Goal: Information Seeking & Learning: Find specific fact

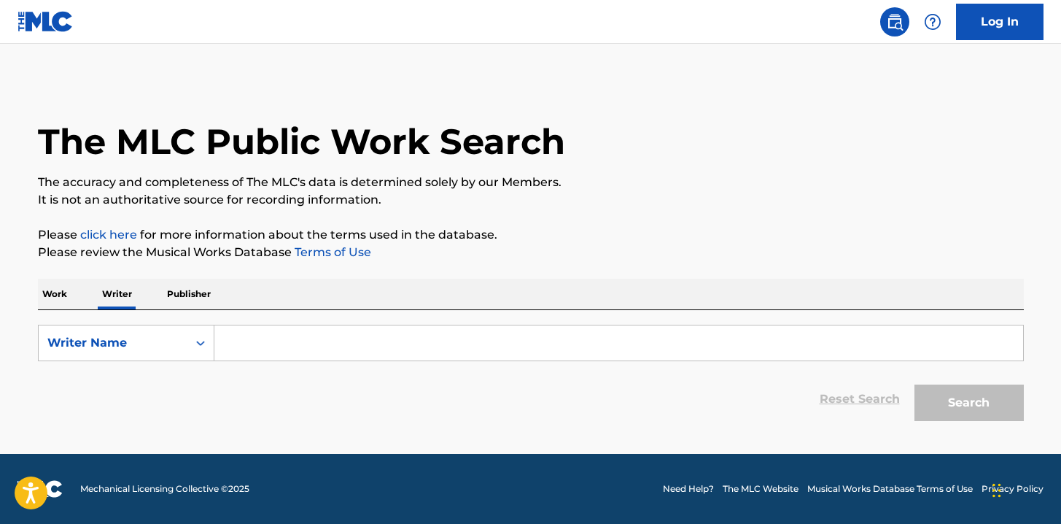
click at [255, 344] on input "Search Form" at bounding box center [618, 342] width 809 height 35
type input "s"
type input "a"
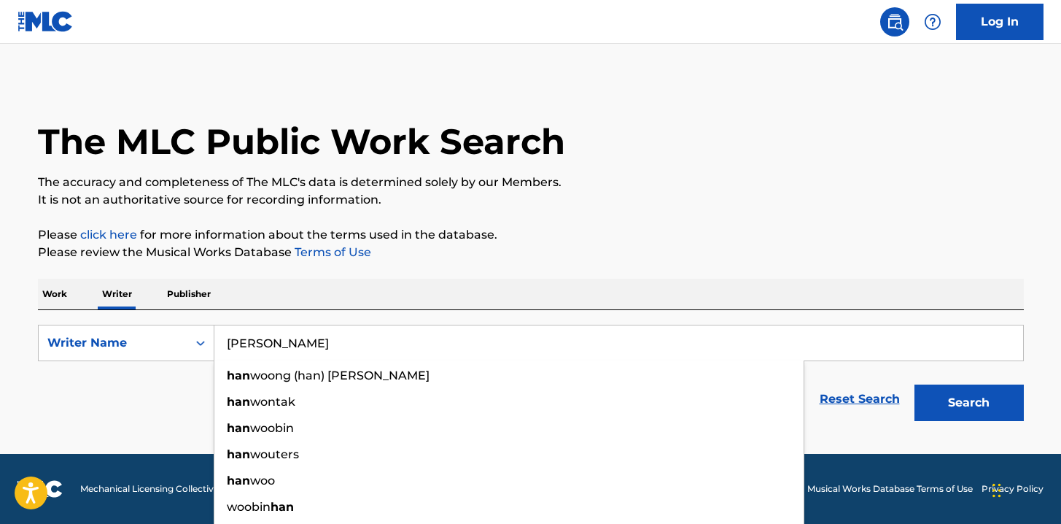
type input "[PERSON_NAME]"
click at [915, 384] on button "Search" at bounding box center [969, 402] width 109 height 36
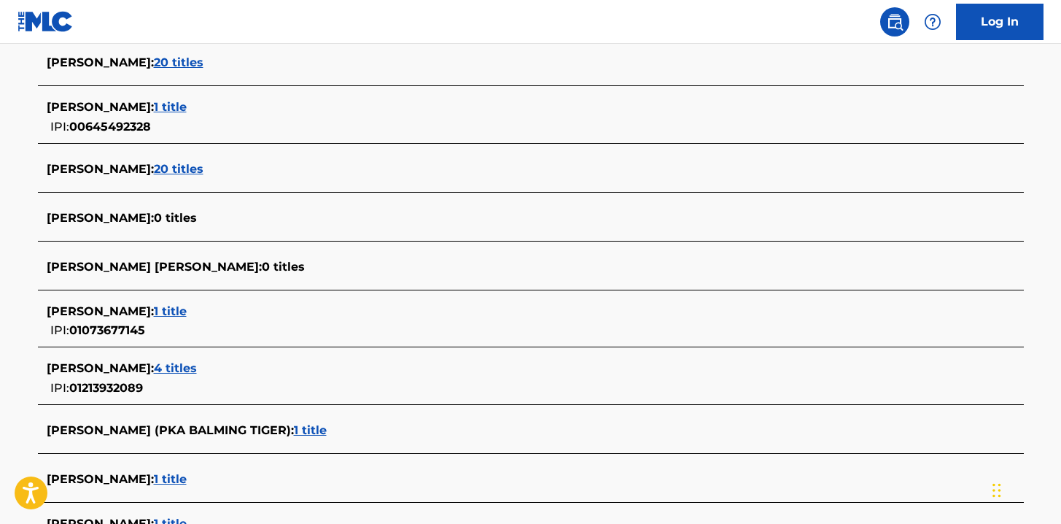
scroll to position [557, 0]
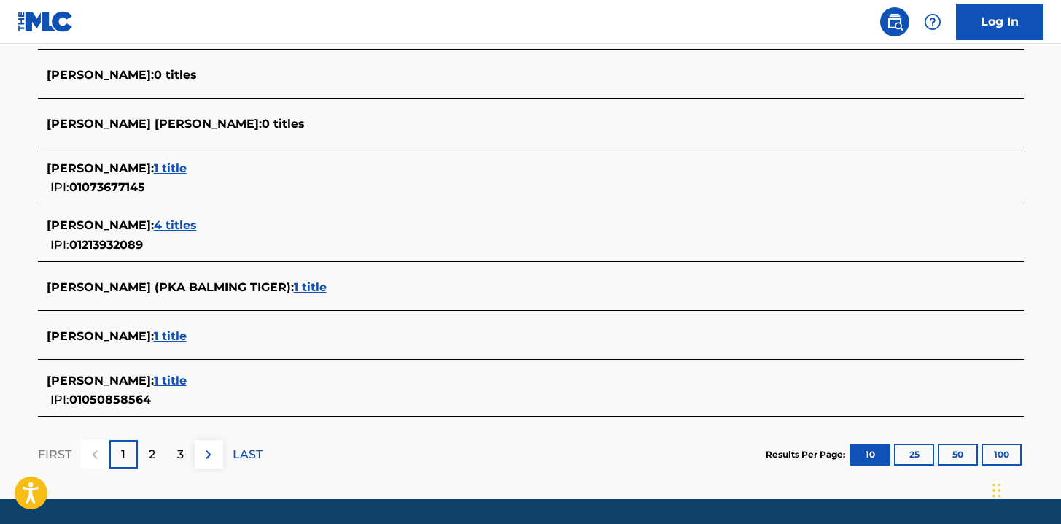
click at [294, 286] on span "1 title" at bounding box center [310, 287] width 33 height 14
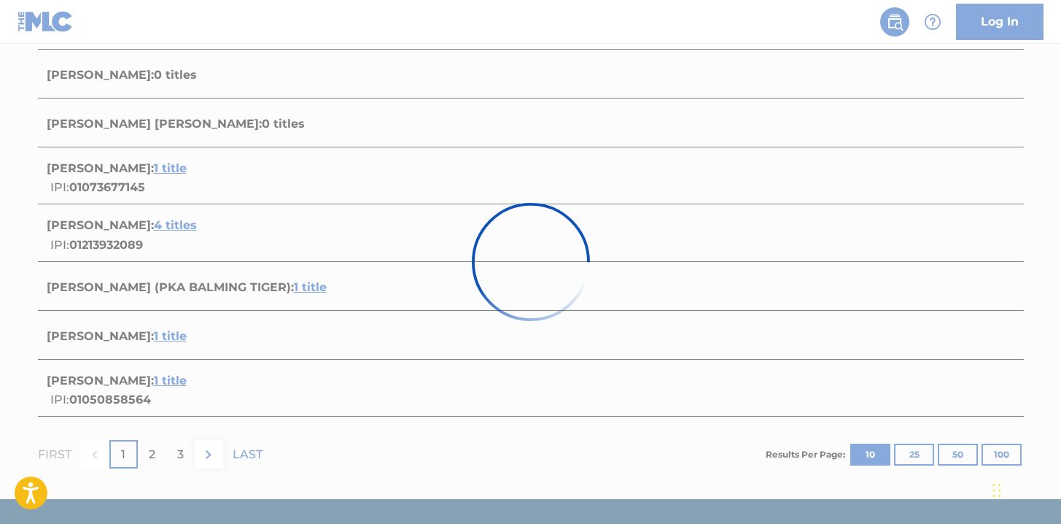
scroll to position [225, 0]
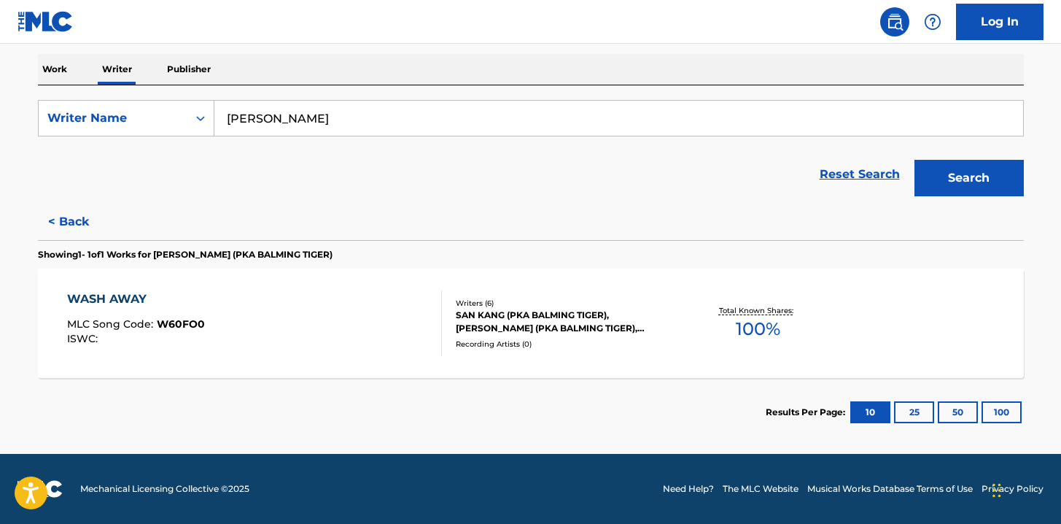
click at [491, 313] on div "SAN KANG (PKA BALMING TIGER), [PERSON_NAME] (PKA BALMING TIGER), [PERSON_NAME] …" at bounding box center [566, 322] width 220 height 26
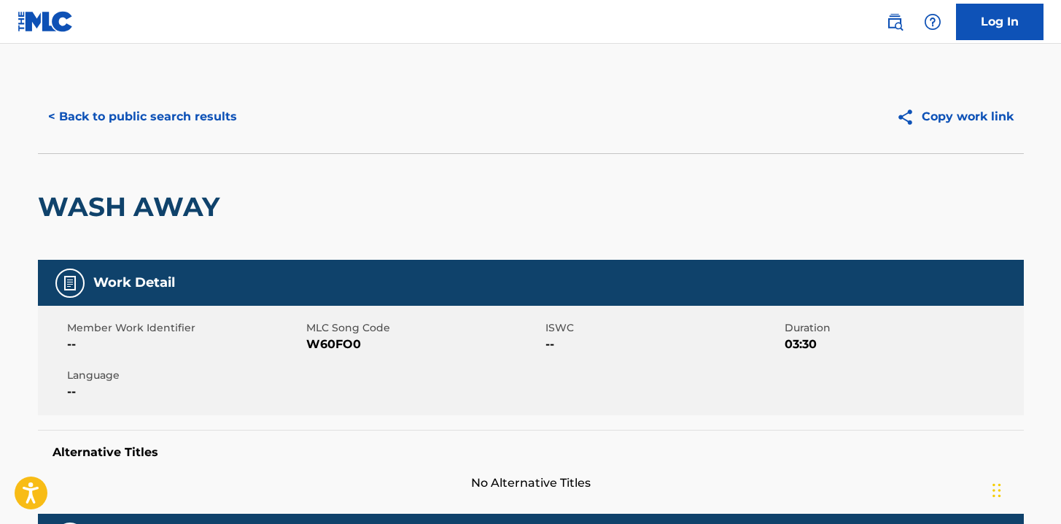
click at [117, 112] on button "< Back to public search results" at bounding box center [142, 116] width 209 height 36
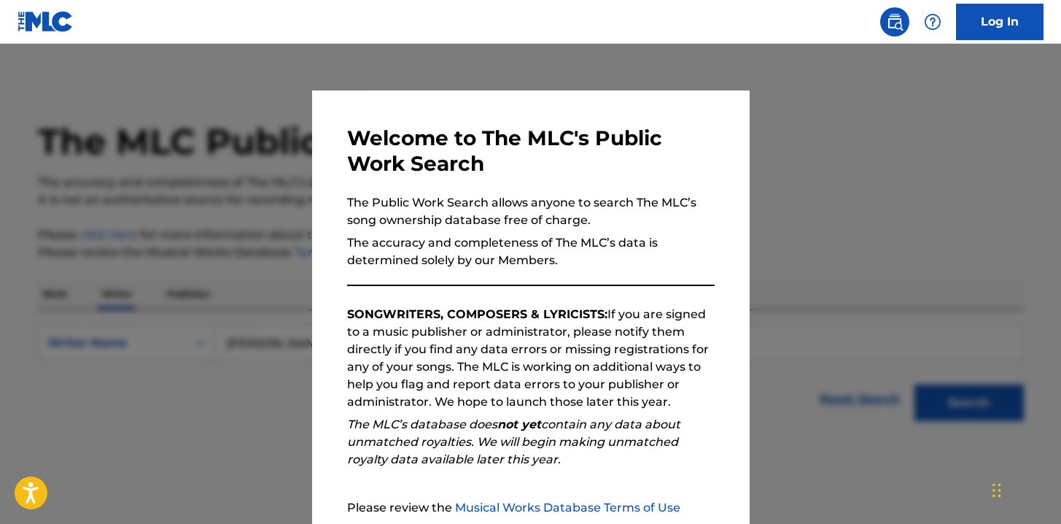
scroll to position [26, 0]
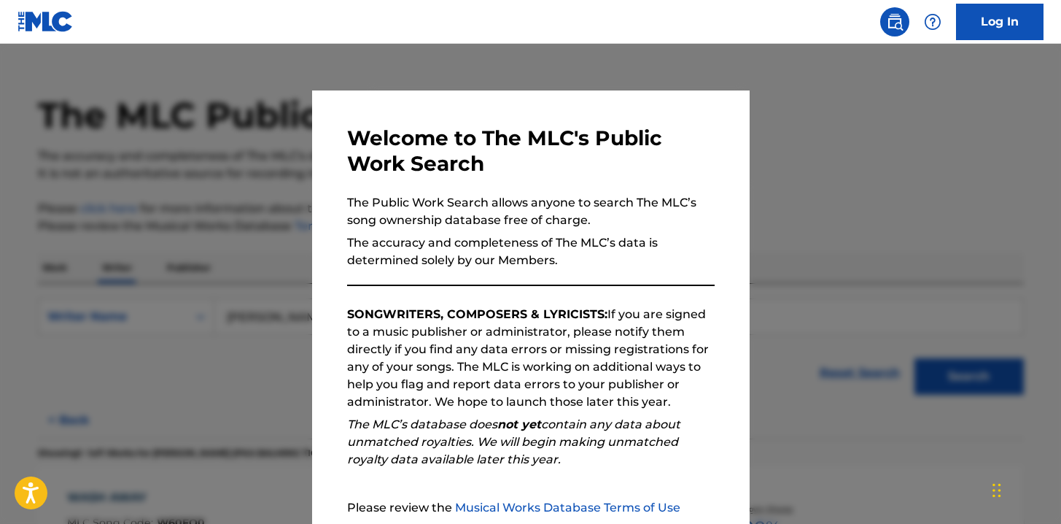
click at [818, 90] on div at bounding box center [530, 306] width 1061 height 524
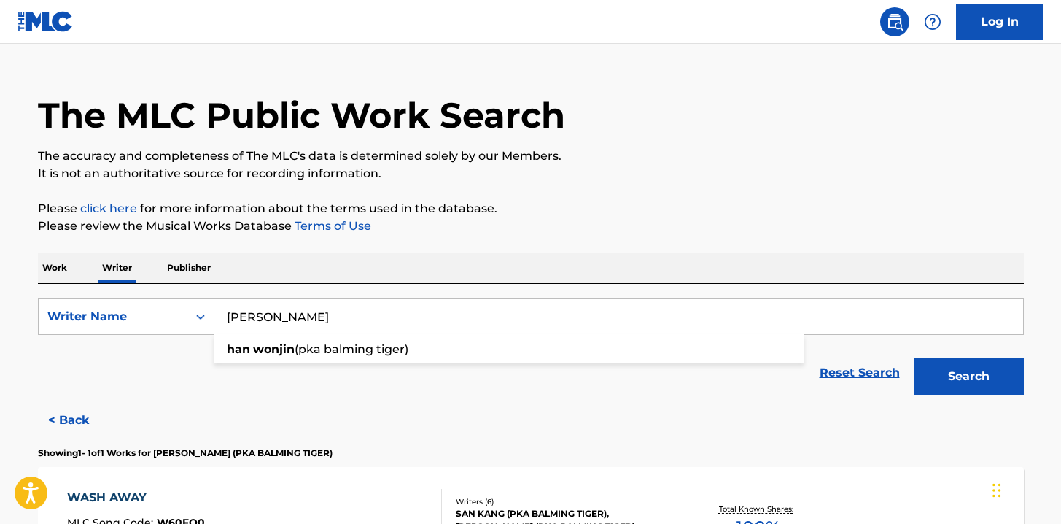
drag, startPoint x: 316, startPoint y: 325, endPoint x: 223, endPoint y: 320, distance: 93.5
click at [223, 320] on input "[PERSON_NAME]" at bounding box center [618, 316] width 809 height 35
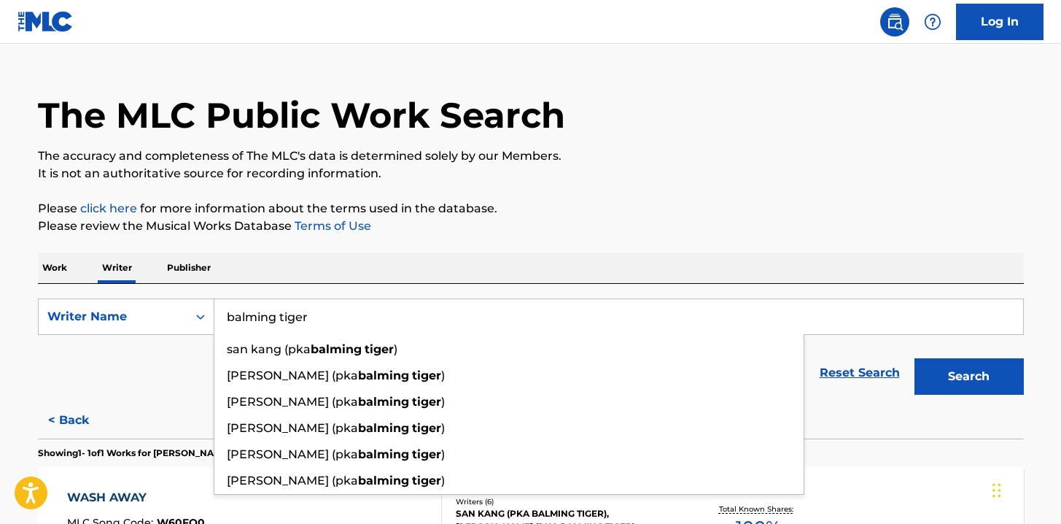
type input "balming tiger"
click at [915, 358] on button "Search" at bounding box center [969, 376] width 109 height 36
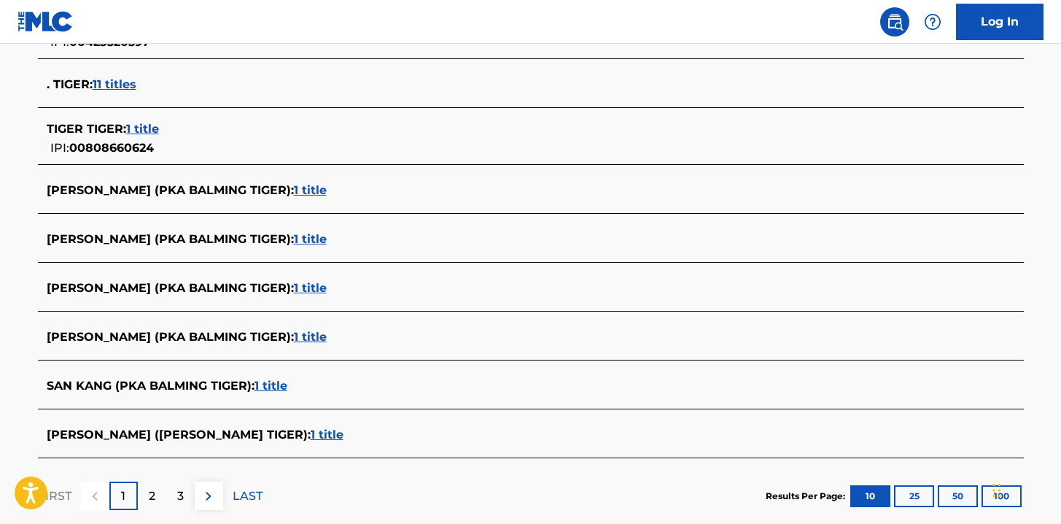
scroll to position [586, 0]
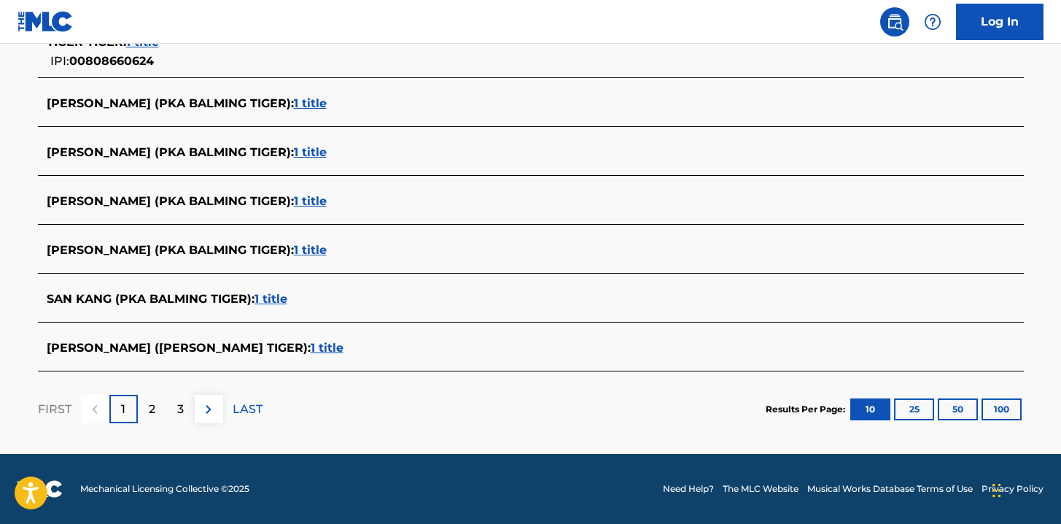
click at [152, 414] on p "2" at bounding box center [152, 410] width 7 height 18
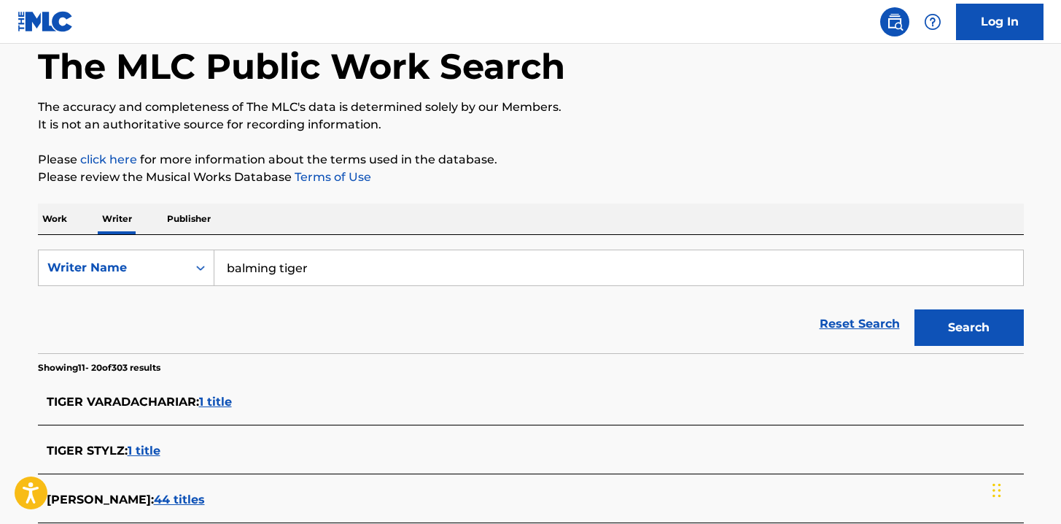
scroll to position [569, 0]
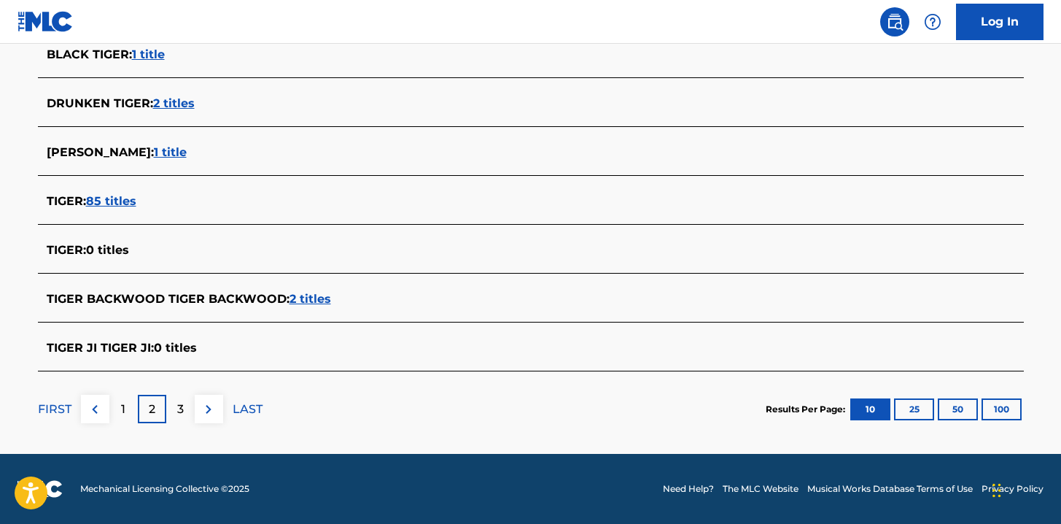
click at [177, 406] on p "3" at bounding box center [180, 410] width 7 height 18
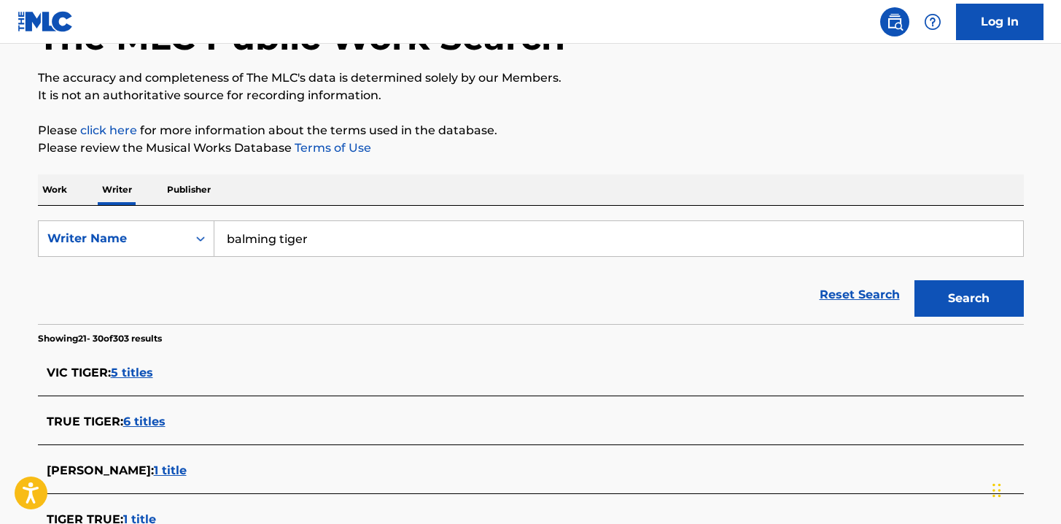
scroll to position [0, 0]
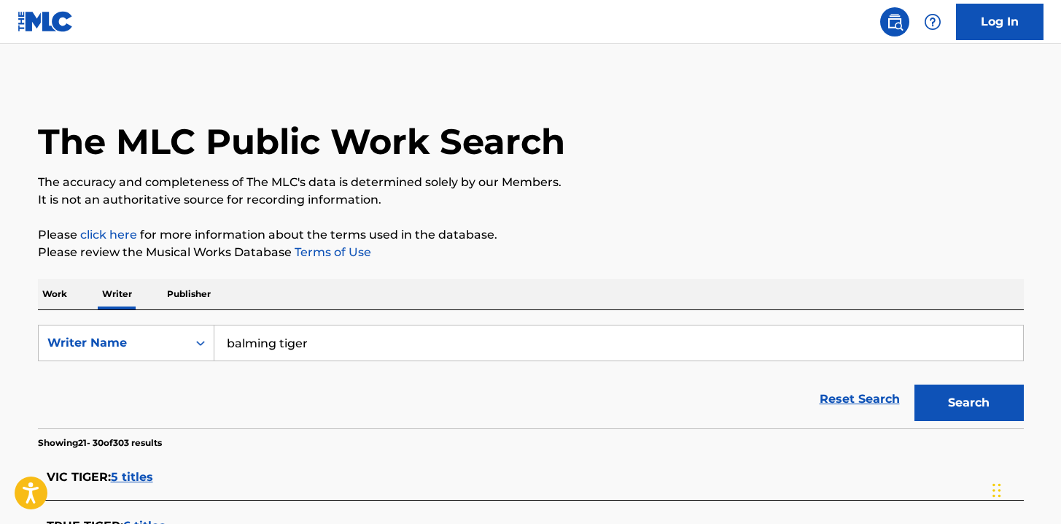
click at [55, 295] on p "Work" at bounding box center [55, 294] width 34 height 31
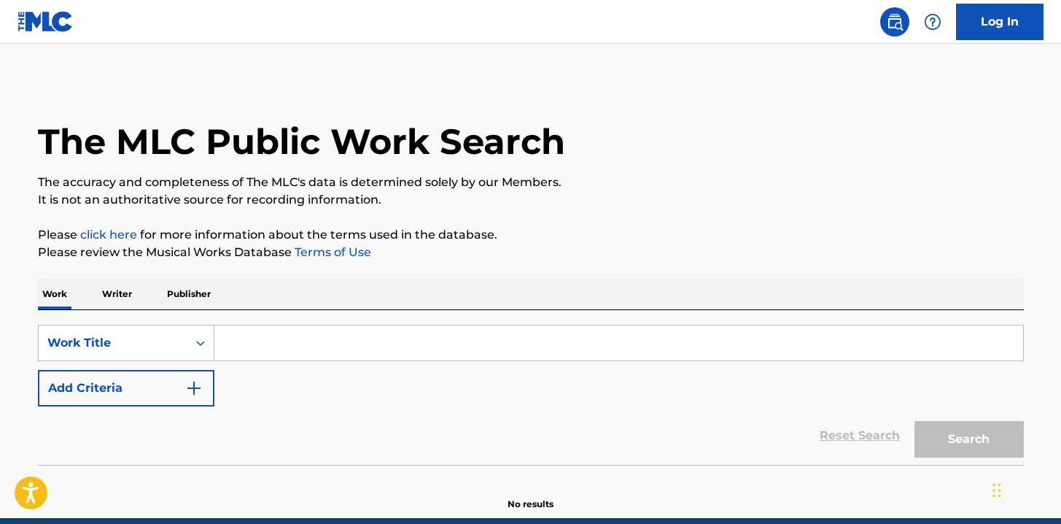
click at [256, 344] on input "Search Form" at bounding box center [618, 342] width 809 height 35
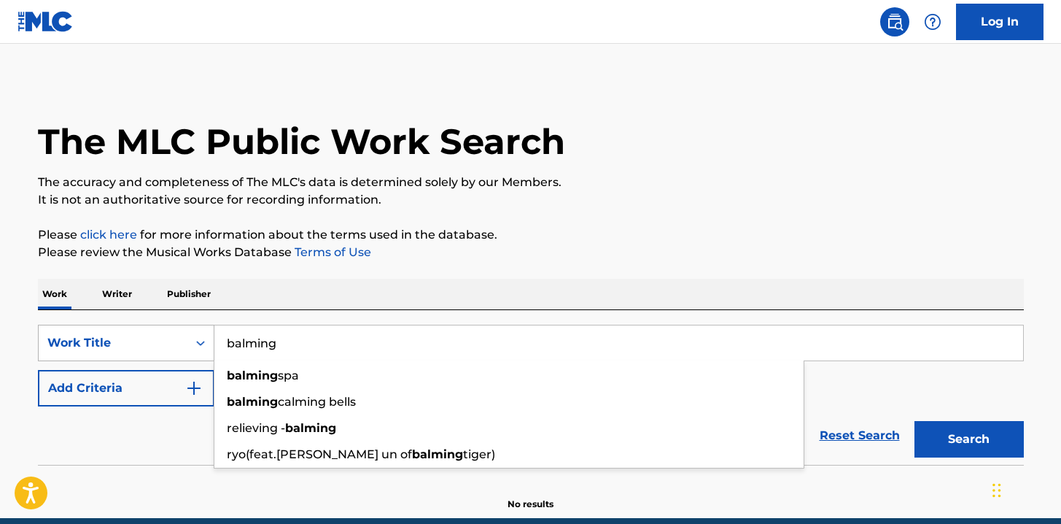
type input "balming"
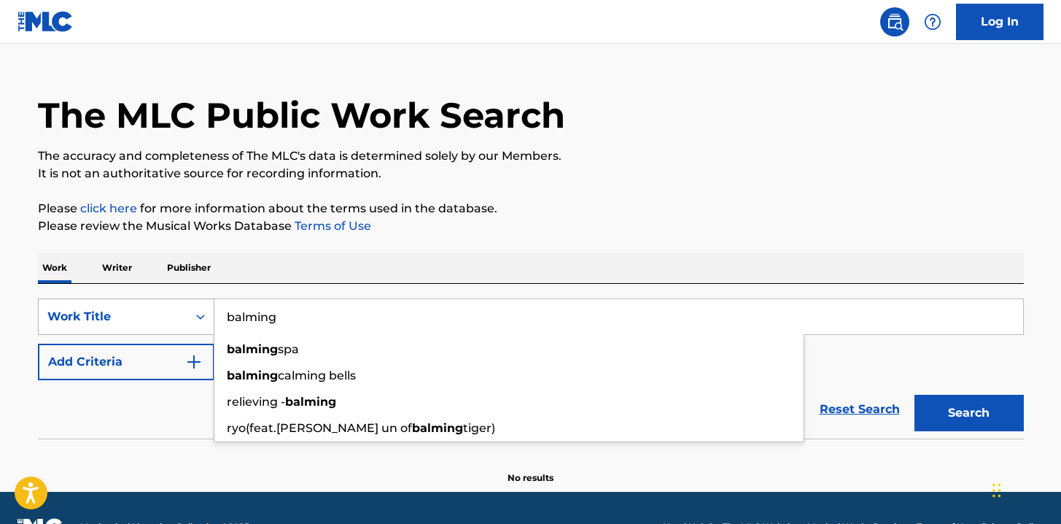
click at [182, 335] on div "Work Title" at bounding box center [126, 316] width 177 height 36
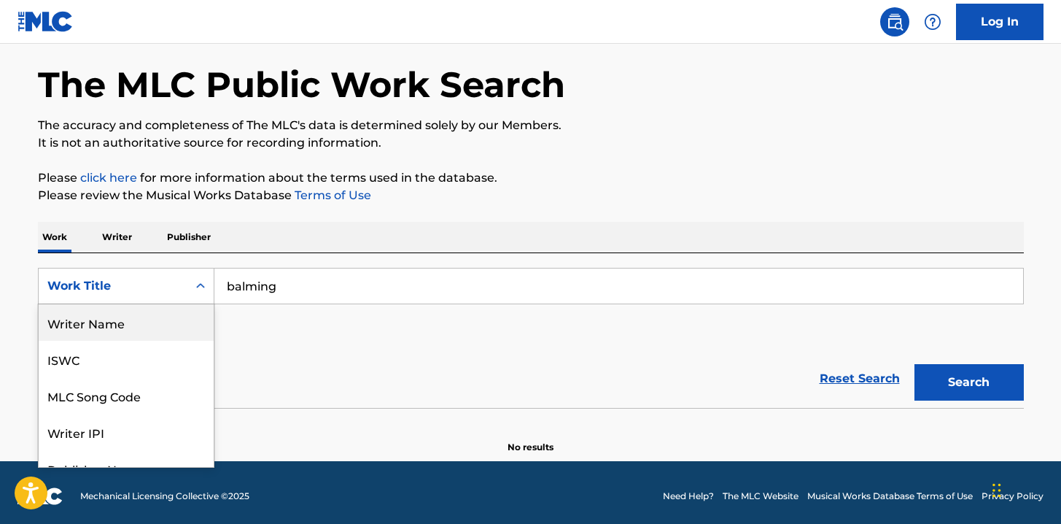
scroll to position [129, 0]
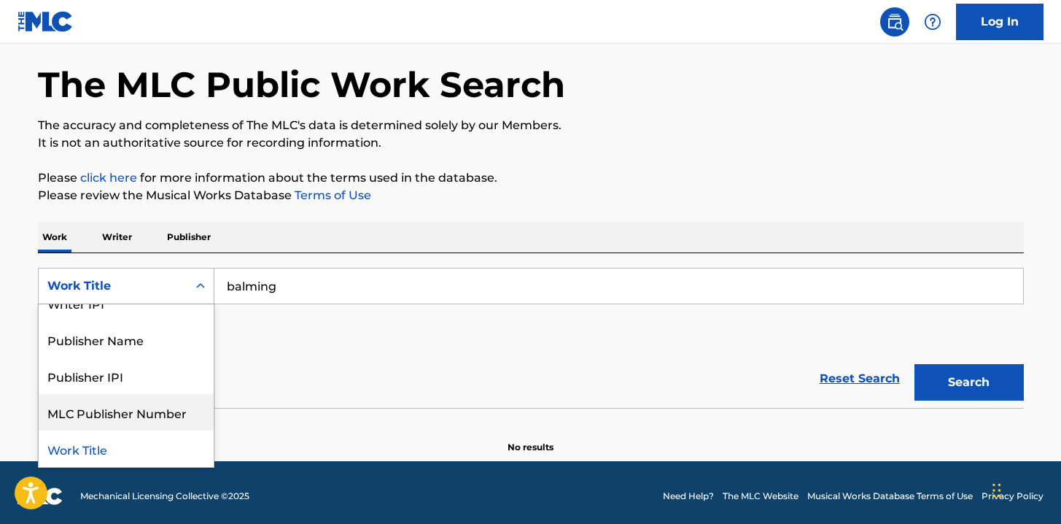
click at [140, 421] on div "MLC Publisher Number" at bounding box center [126, 412] width 175 height 36
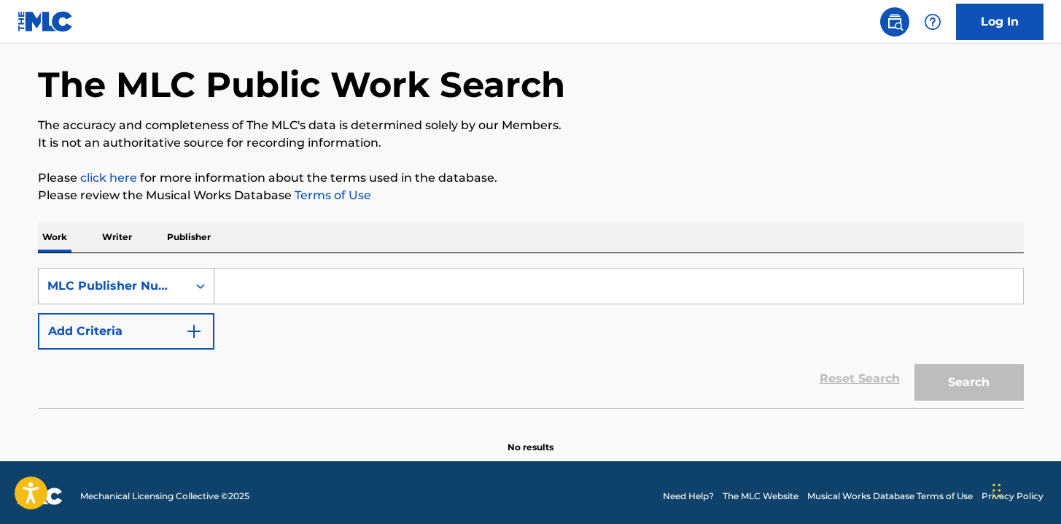
click at [195, 282] on icon "Search Form" at bounding box center [200, 286] width 15 height 15
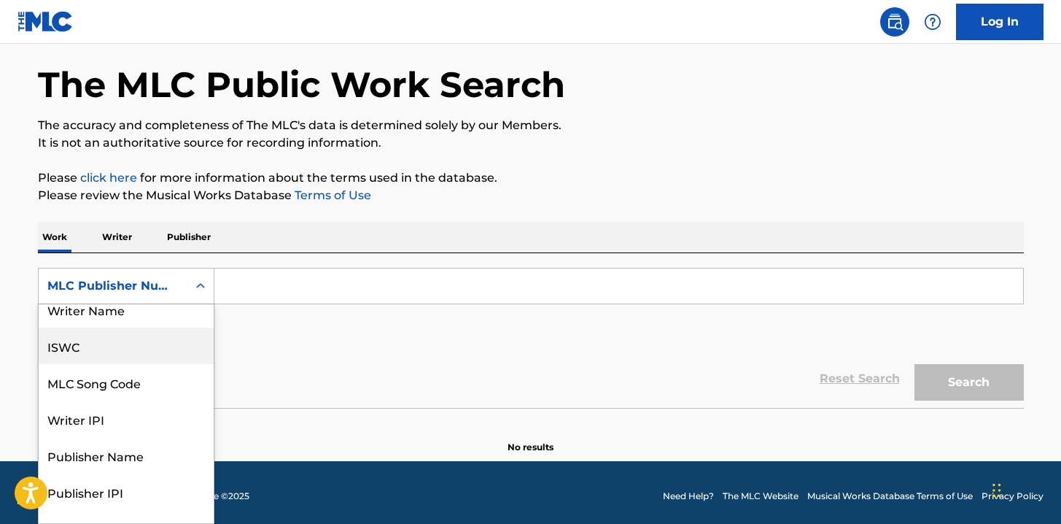
scroll to position [73, 0]
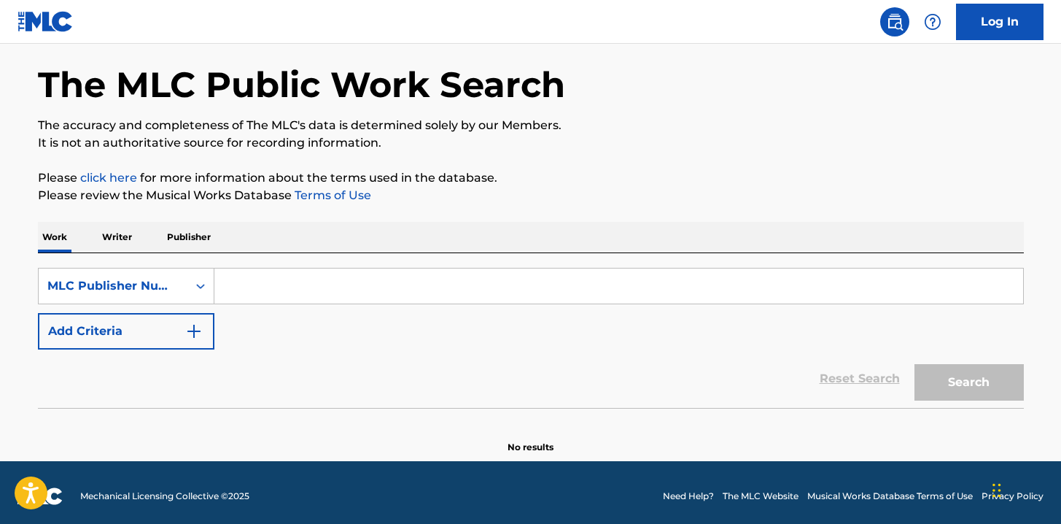
click at [119, 232] on p "Writer" at bounding box center [117, 237] width 39 height 31
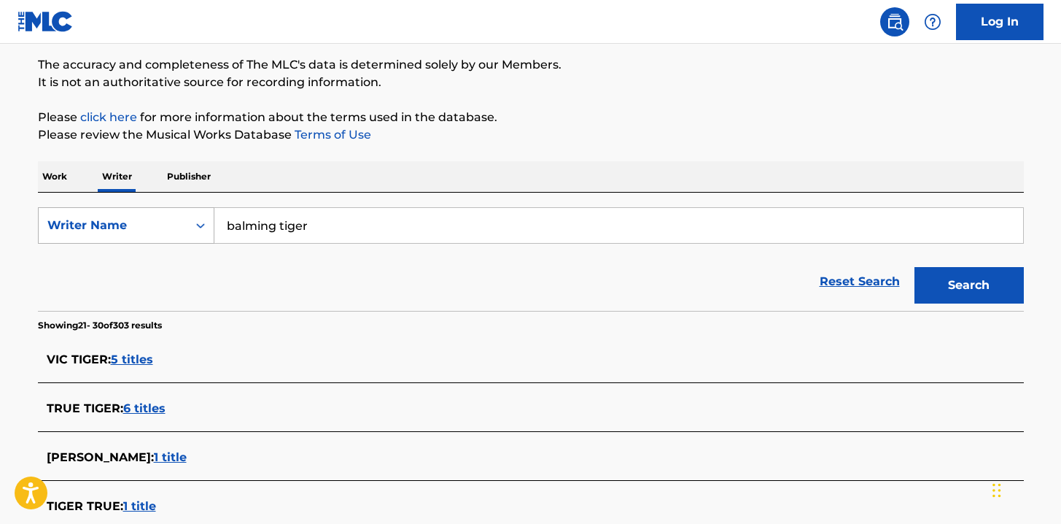
scroll to position [132, 0]
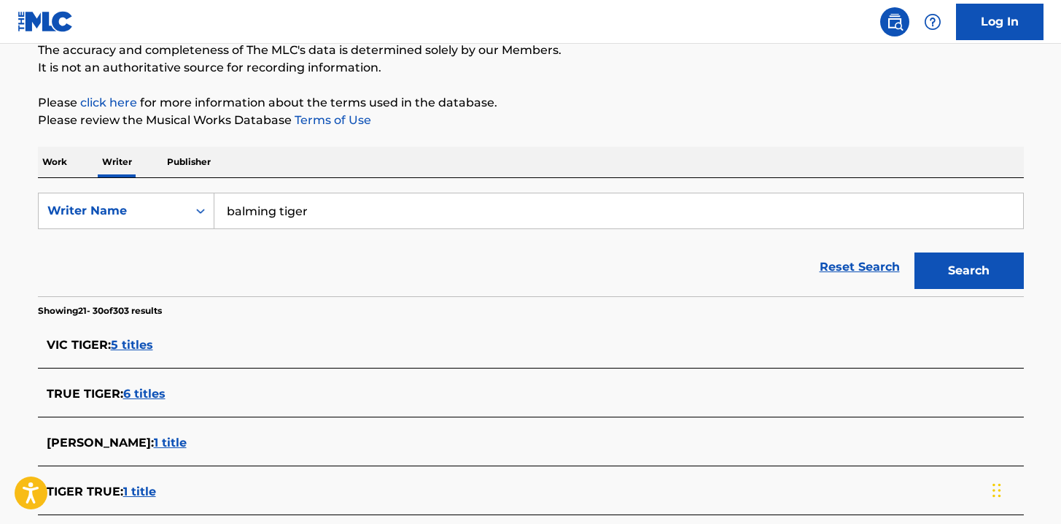
click at [333, 218] on input "balming tiger" at bounding box center [618, 210] width 809 height 35
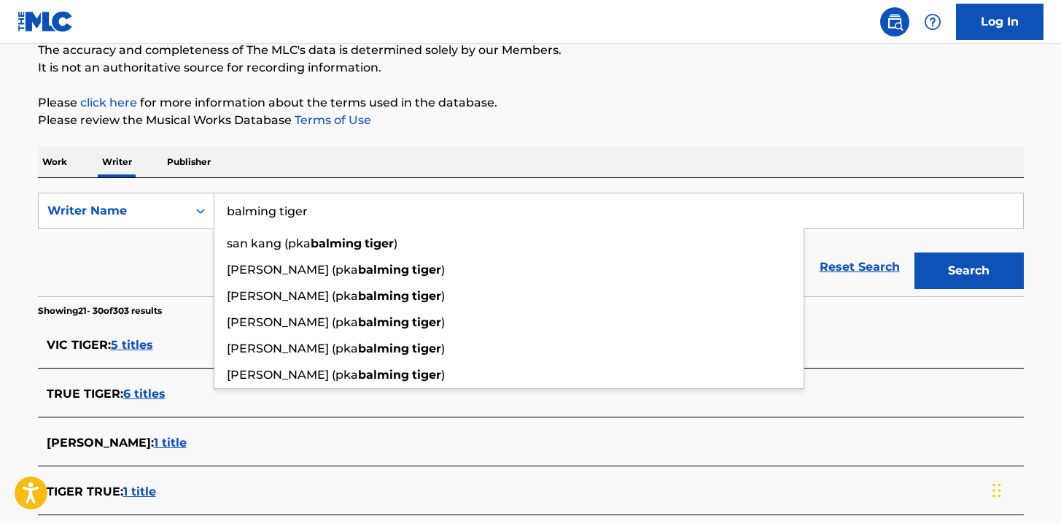
click at [915, 252] on button "Search" at bounding box center [969, 270] width 109 height 36
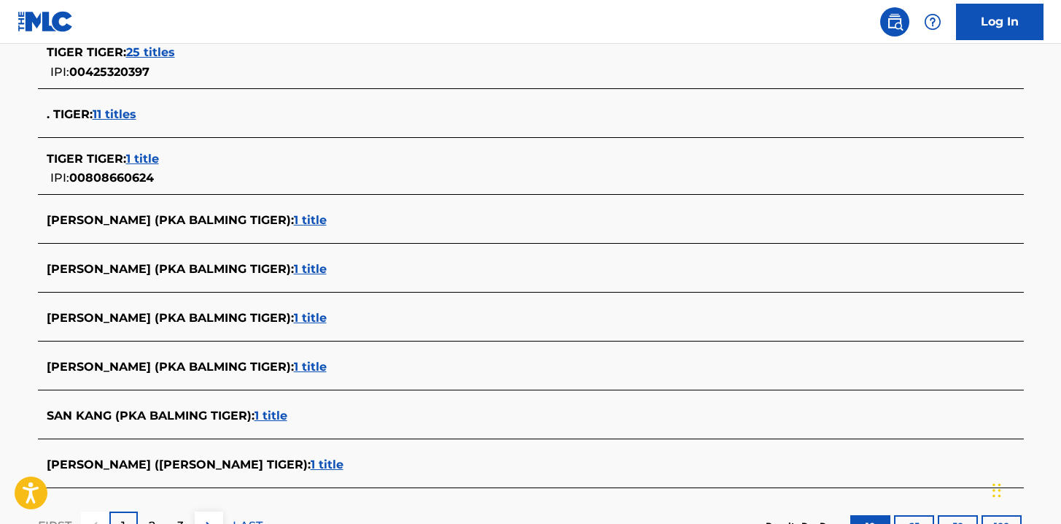
scroll to position [495, 0]
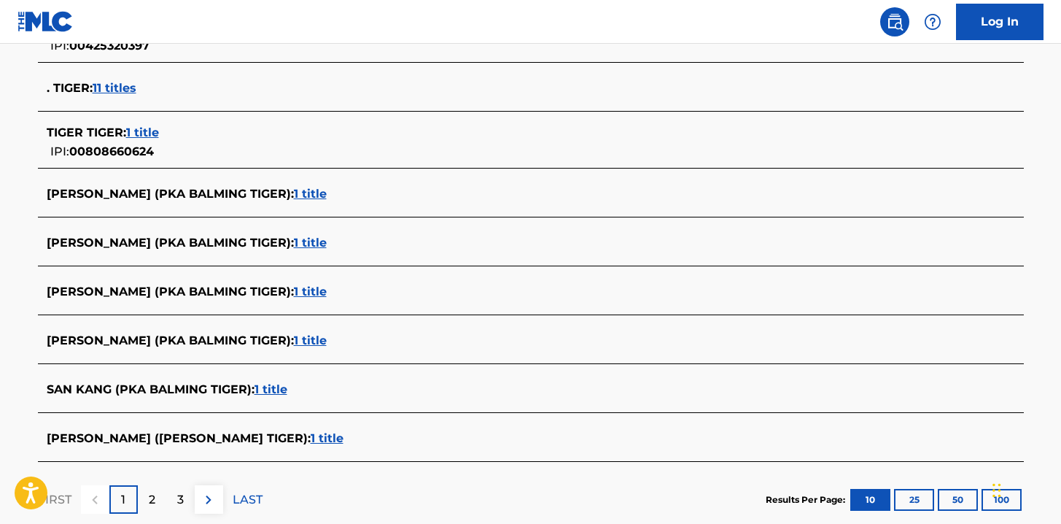
click at [274, 392] on span "1 title" at bounding box center [271, 389] width 33 height 14
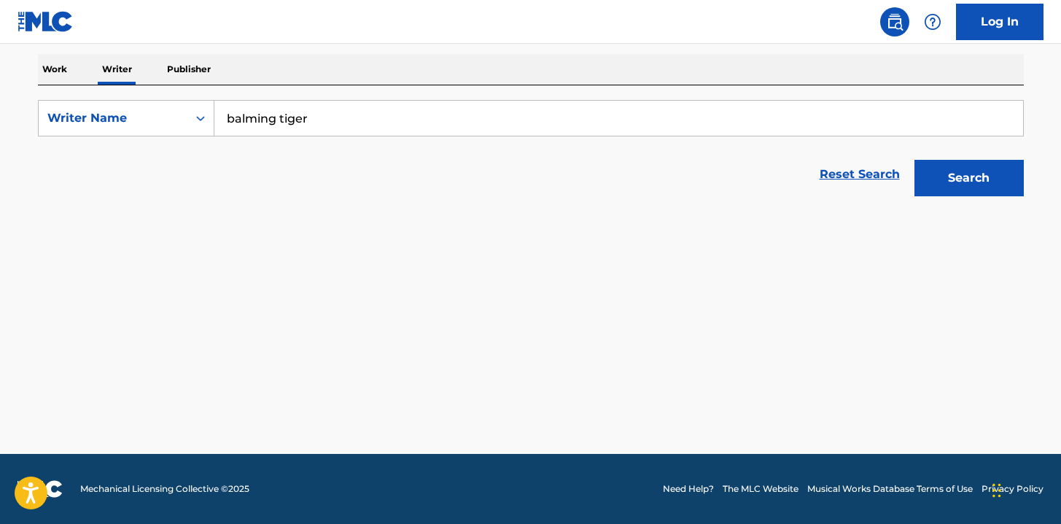
scroll to position [225, 0]
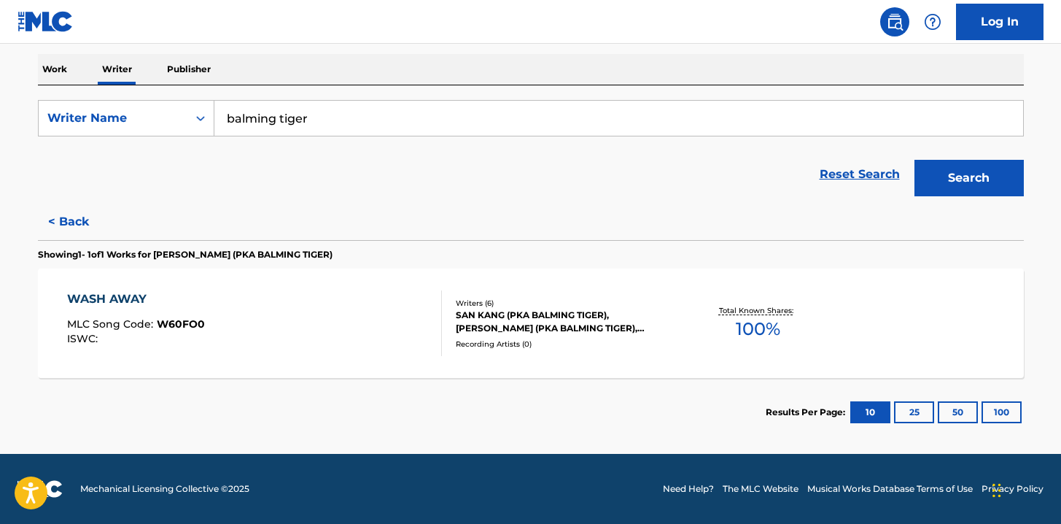
click at [80, 297] on div "WASH AWAY" at bounding box center [136, 299] width 138 height 18
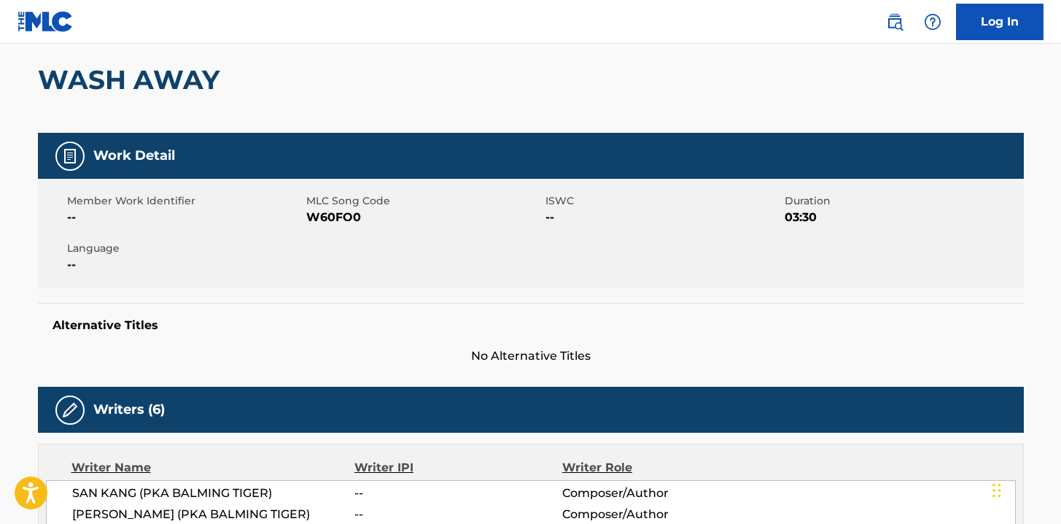
scroll to position [93, 0]
